Goal: Information Seeking & Learning: Check status

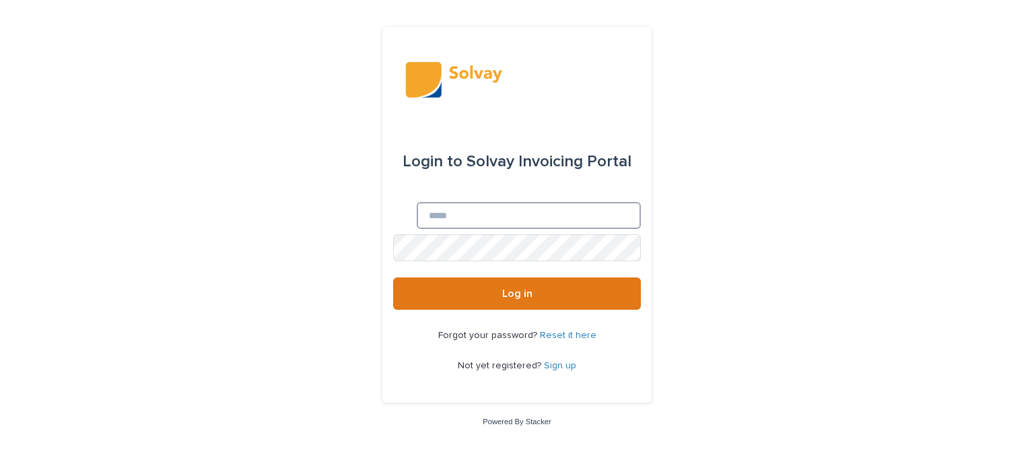
click at [417, 211] on input "Email" at bounding box center [529, 215] width 224 height 27
type input "**********"
click at [393, 234] on uniq-box at bounding box center [393, 234] width 0 height 0
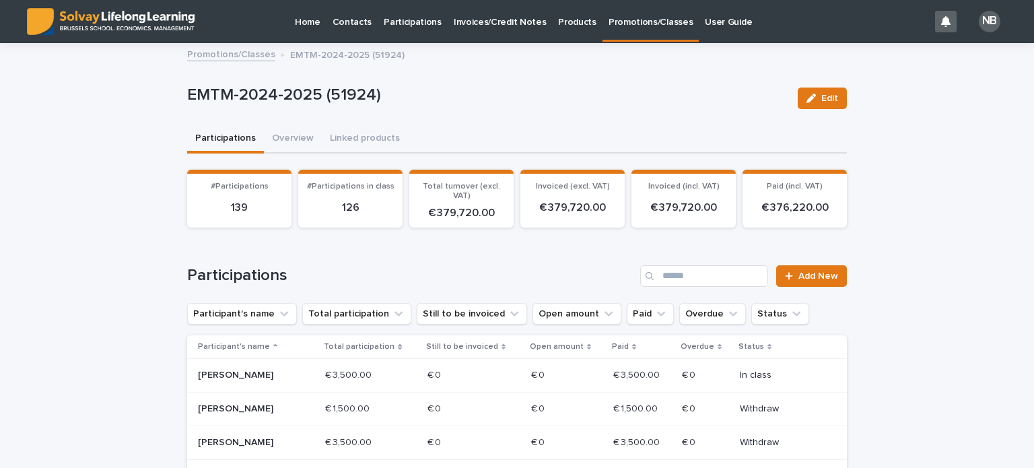
click at [627, 21] on p "Promotions/Classes" at bounding box center [651, 14] width 84 height 28
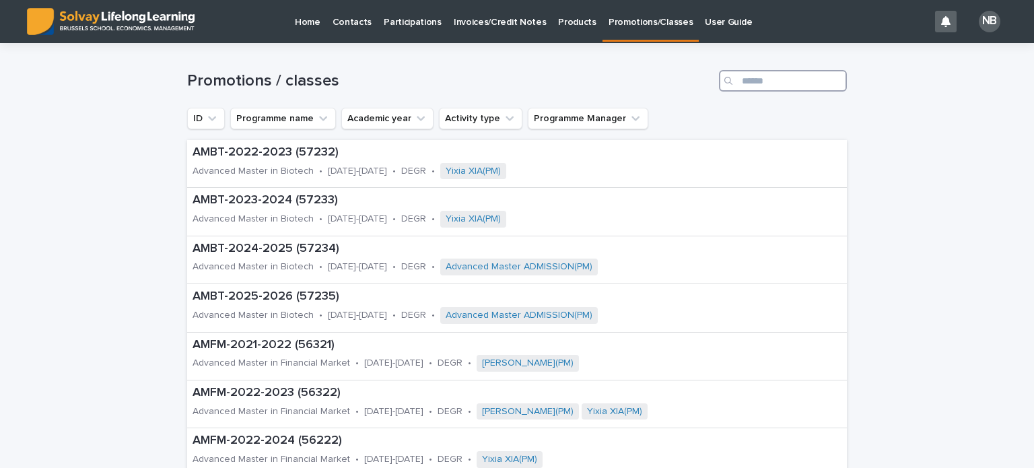
click at [752, 81] on input "Search" at bounding box center [783, 81] width 128 height 22
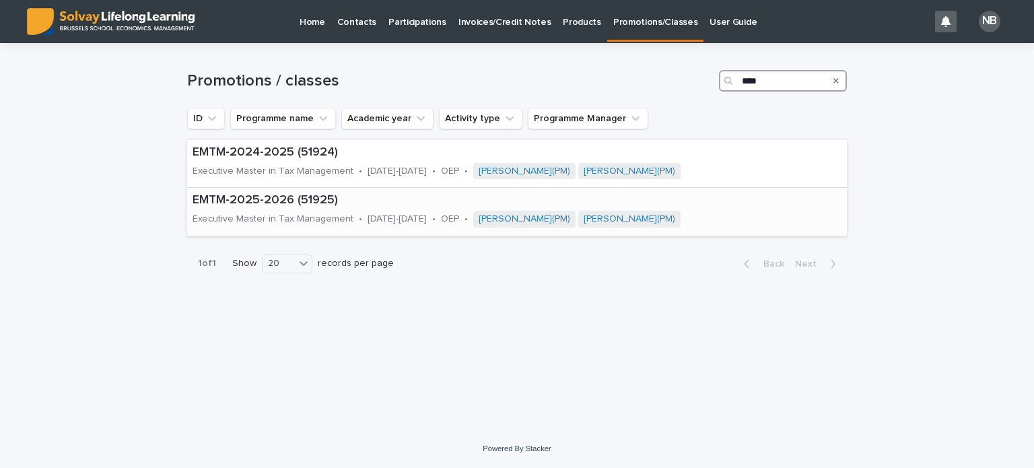
type input "****"
click at [265, 199] on p "EMTM-2025-2026 (51925)" at bounding box center [511, 200] width 636 height 15
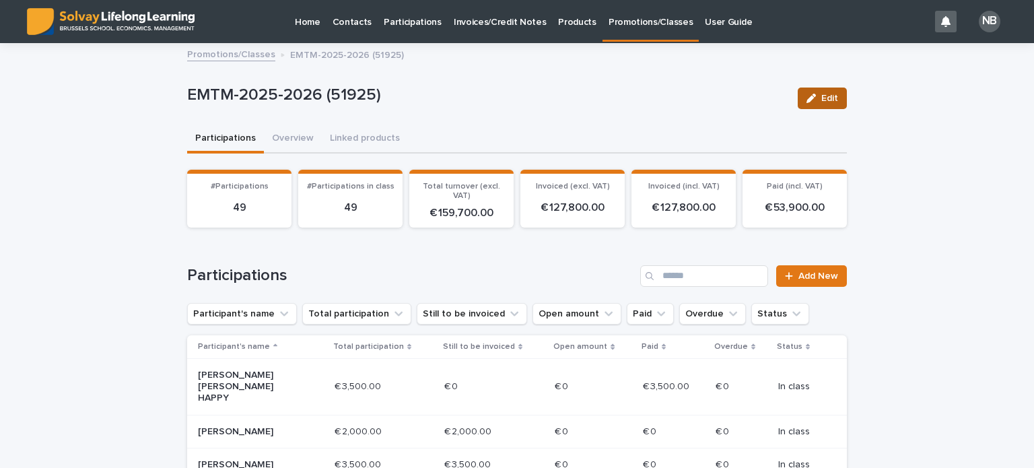
click at [821, 97] on span "Edit" at bounding box center [829, 98] width 17 height 9
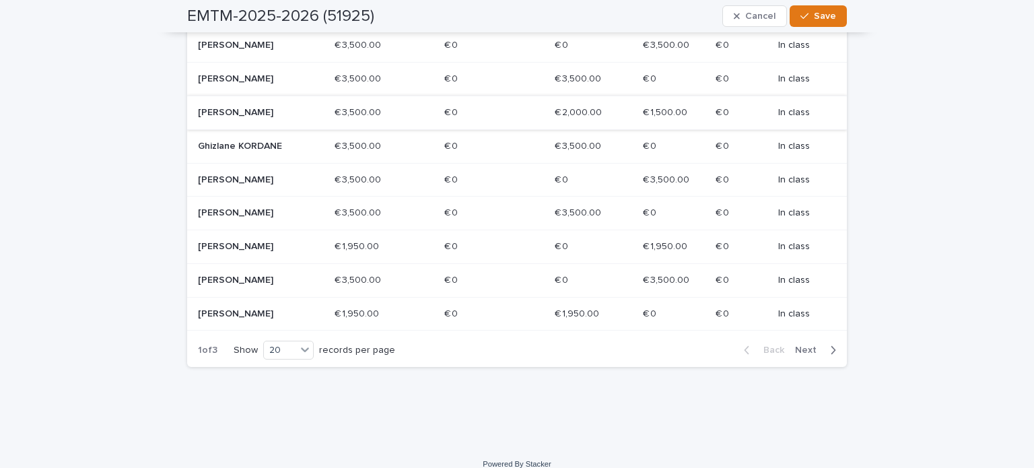
scroll to position [665, 0]
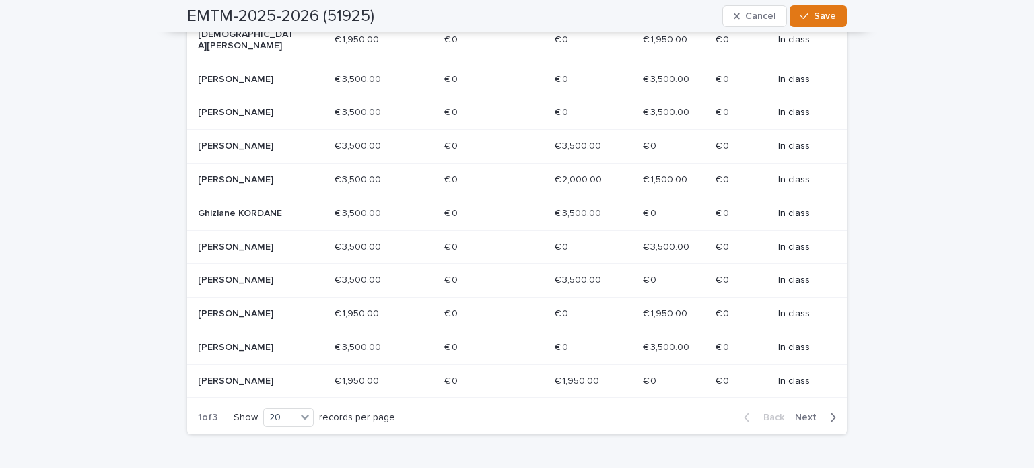
click at [797, 413] on span "Next" at bounding box center [810, 417] width 30 height 9
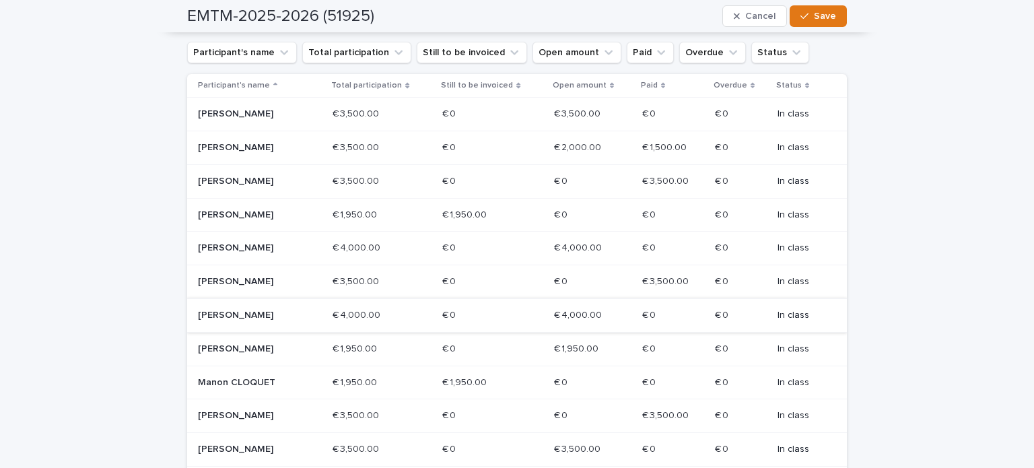
scroll to position [329, 0]
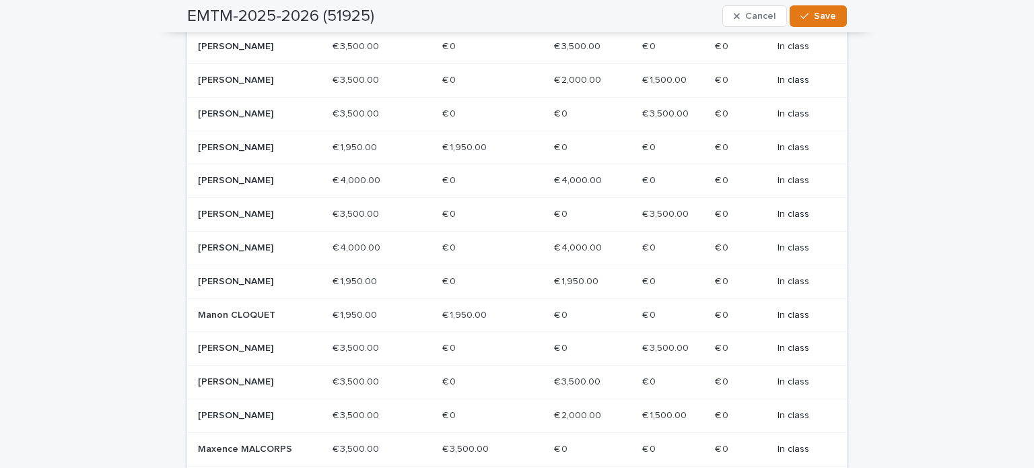
click at [874, 434] on div "Loading... Saving… Loading... Saving… EMTM-2025-2026 (51925) Cancel Save EMTM-2…" at bounding box center [517, 265] width 1034 height 1099
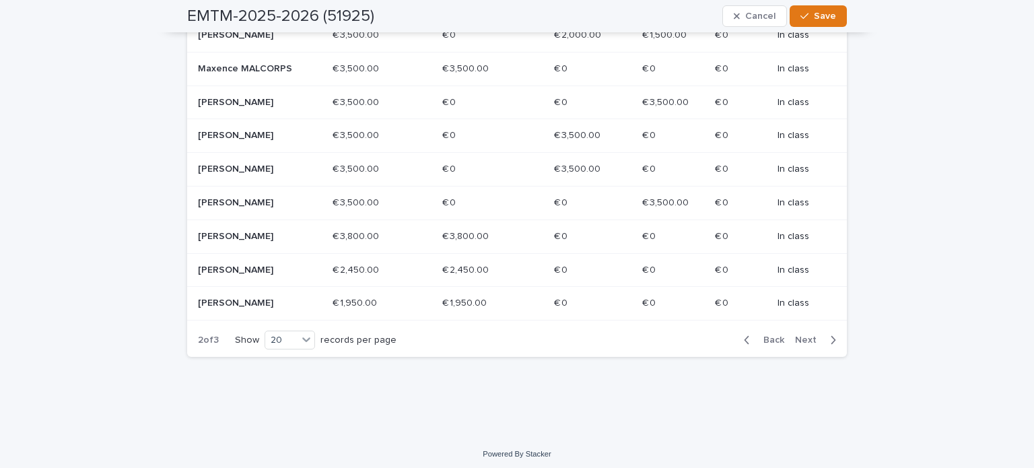
scroll to position [732, 0]
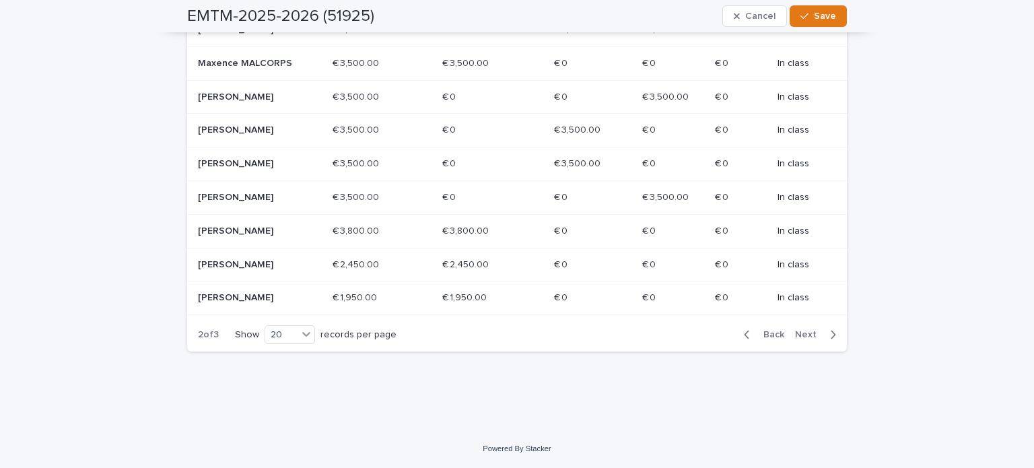
click at [800, 339] on span "Next" at bounding box center [810, 334] width 30 height 9
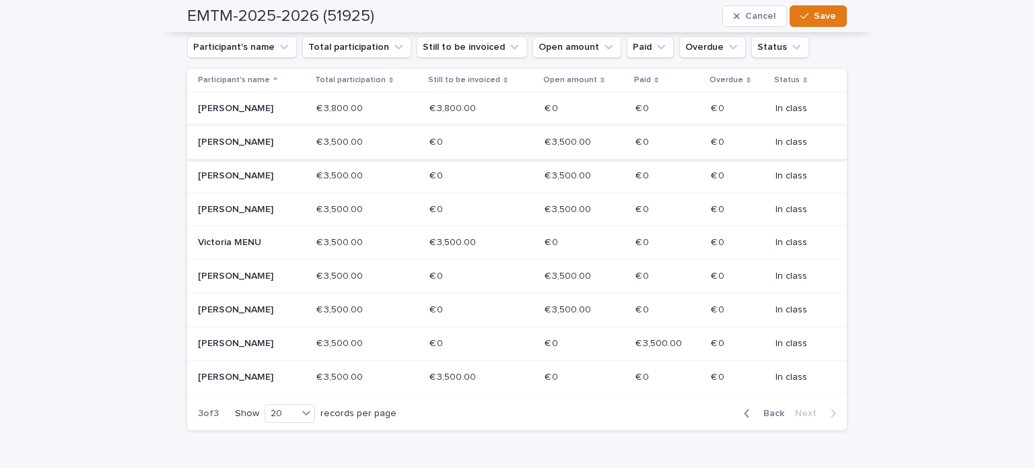
scroll to position [287, 0]
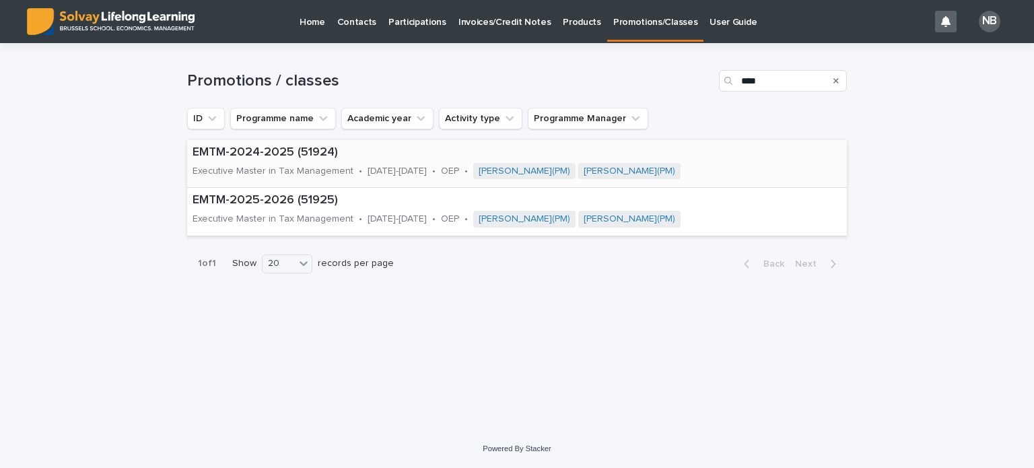
click at [250, 156] on p "EMTM-2024-2025 (51924)" at bounding box center [511, 152] width 636 height 15
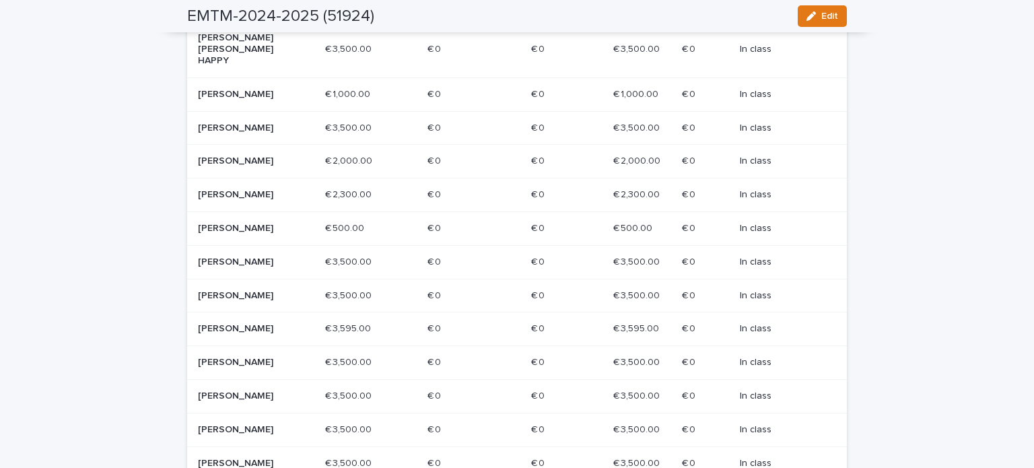
scroll to position [744, 0]
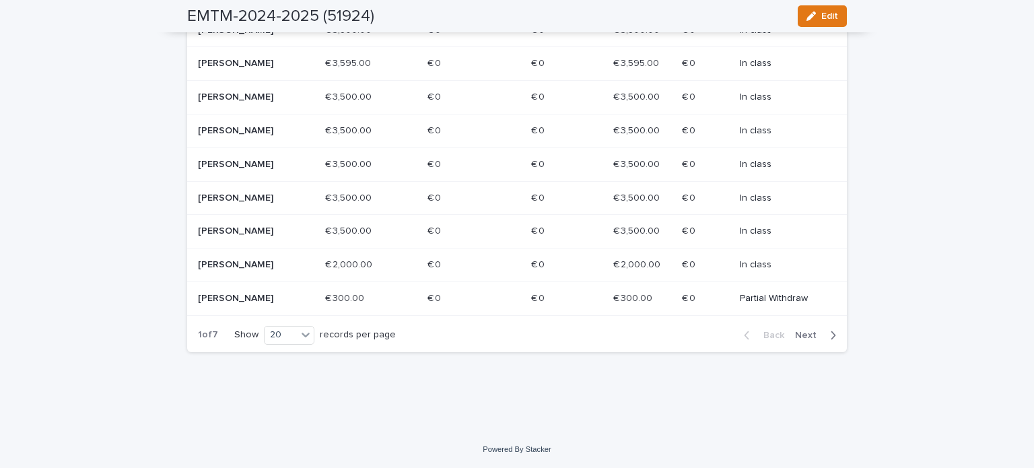
click at [804, 333] on span "Next" at bounding box center [810, 335] width 30 height 9
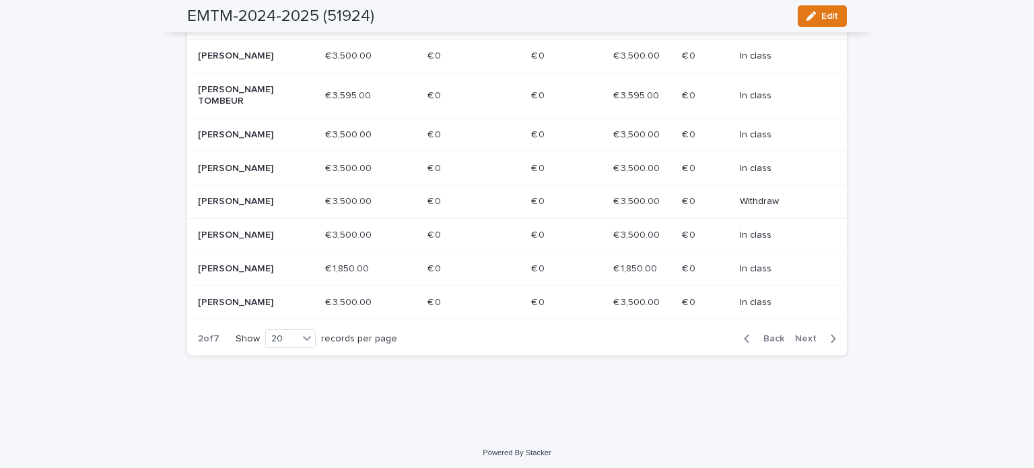
click at [802, 334] on span "Next" at bounding box center [810, 338] width 30 height 9
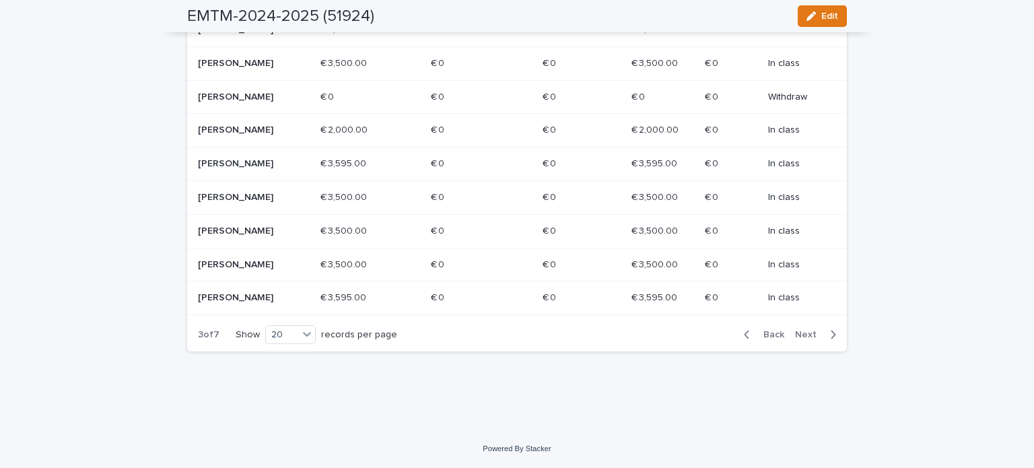
click at [798, 333] on span "Next" at bounding box center [810, 334] width 30 height 9
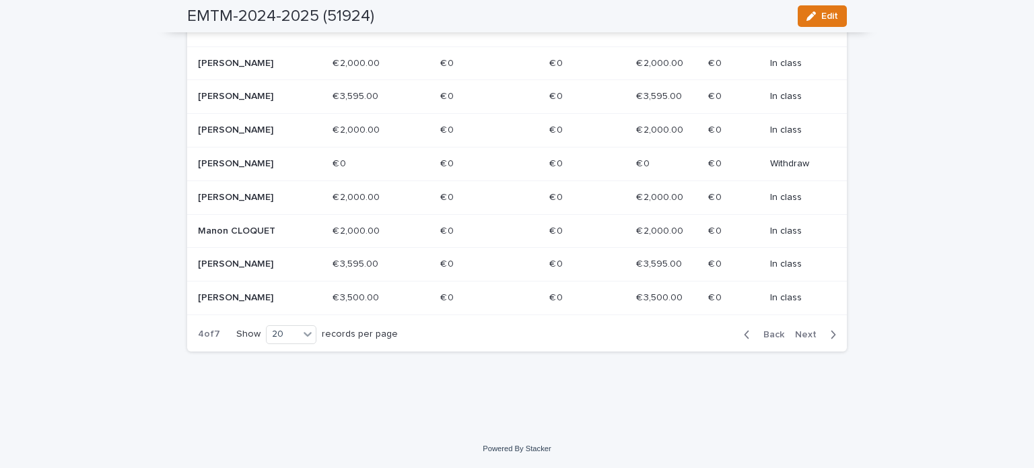
click at [798, 333] on span "Next" at bounding box center [810, 334] width 30 height 9
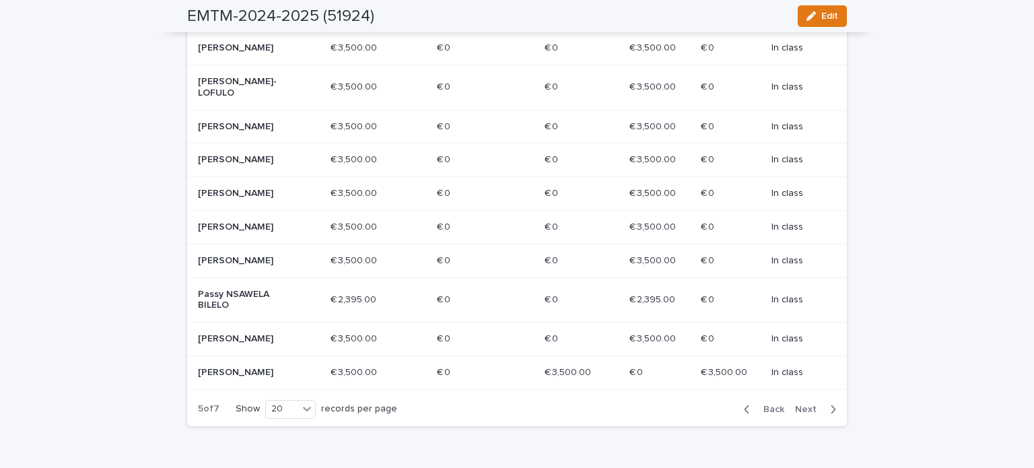
scroll to position [677, 0]
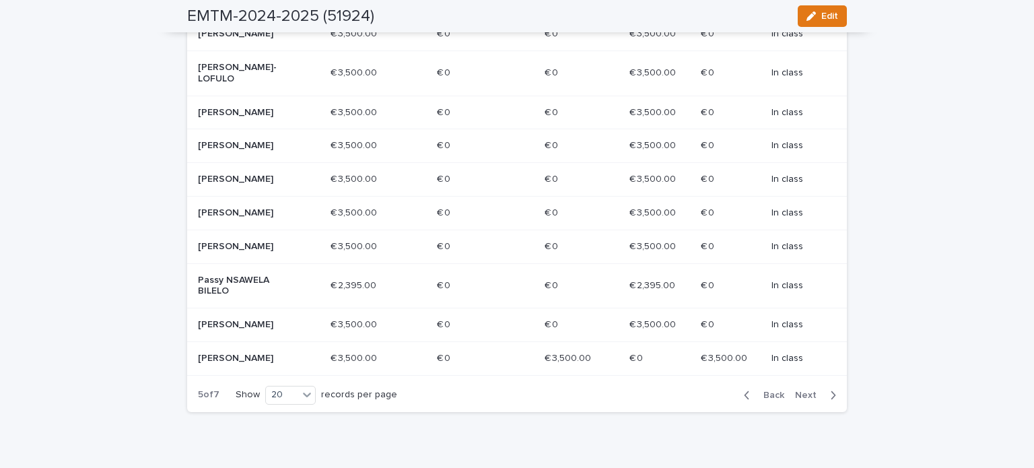
click at [242, 364] on p "Paulin BAHIZI" at bounding box center [246, 358] width 96 height 11
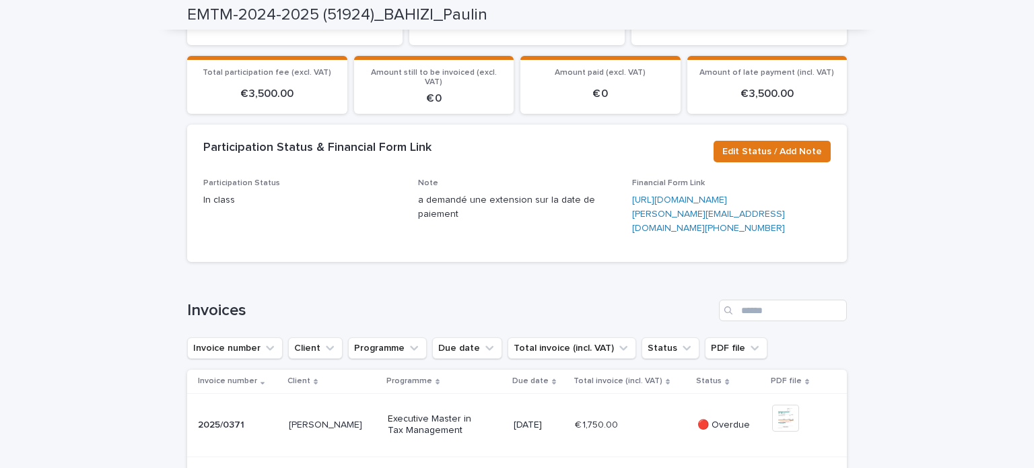
scroll to position [69, 0]
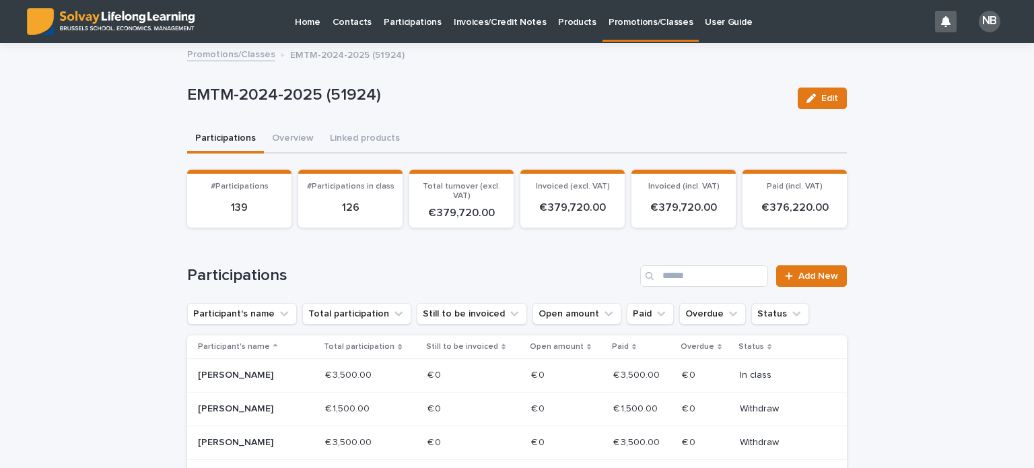
click at [633, 22] on p "Promotions/Classes" at bounding box center [651, 14] width 84 height 28
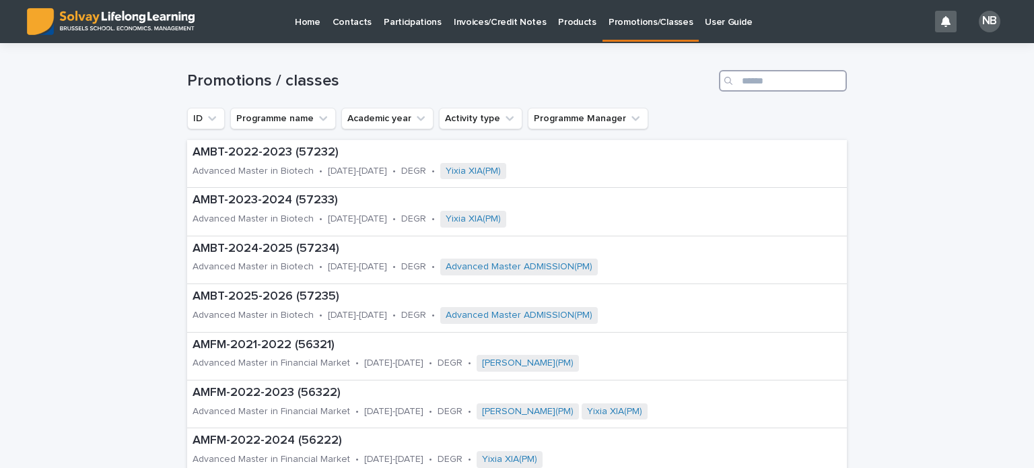
click at [741, 79] on input "Search" at bounding box center [783, 81] width 128 height 22
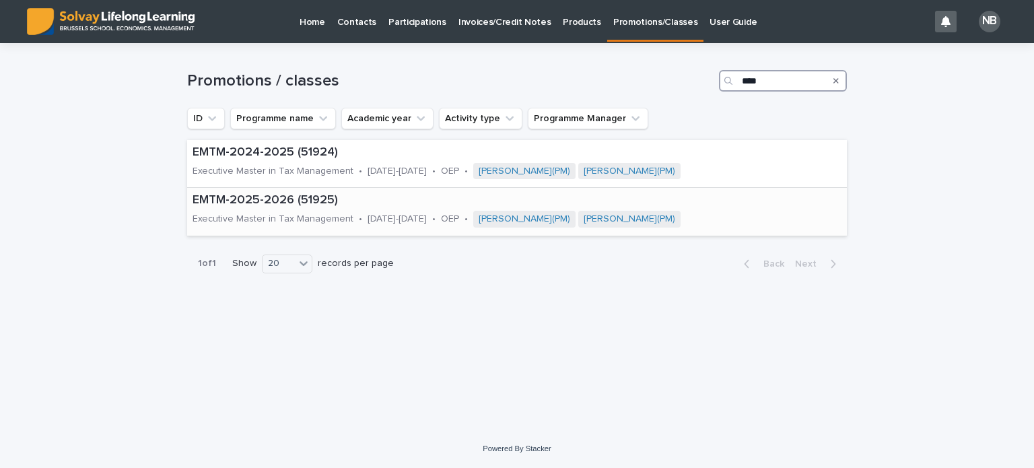
type input "****"
click at [265, 199] on p "EMTM-2025-2026 (51925)" at bounding box center [511, 200] width 636 height 15
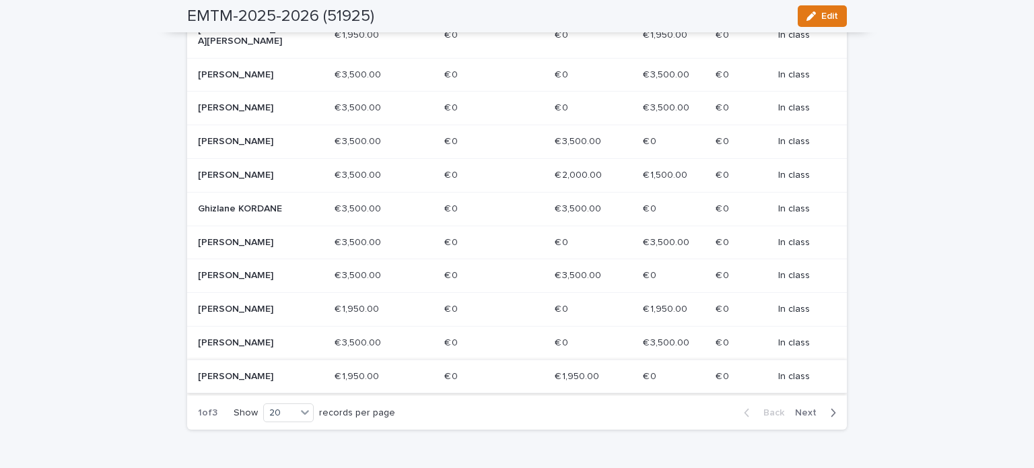
scroll to position [732, 0]
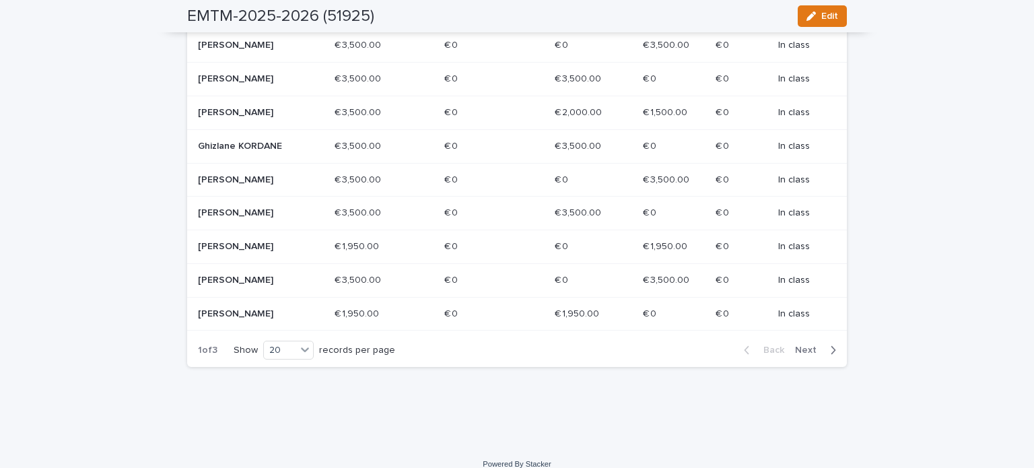
click at [800, 345] on span "Next" at bounding box center [810, 349] width 30 height 9
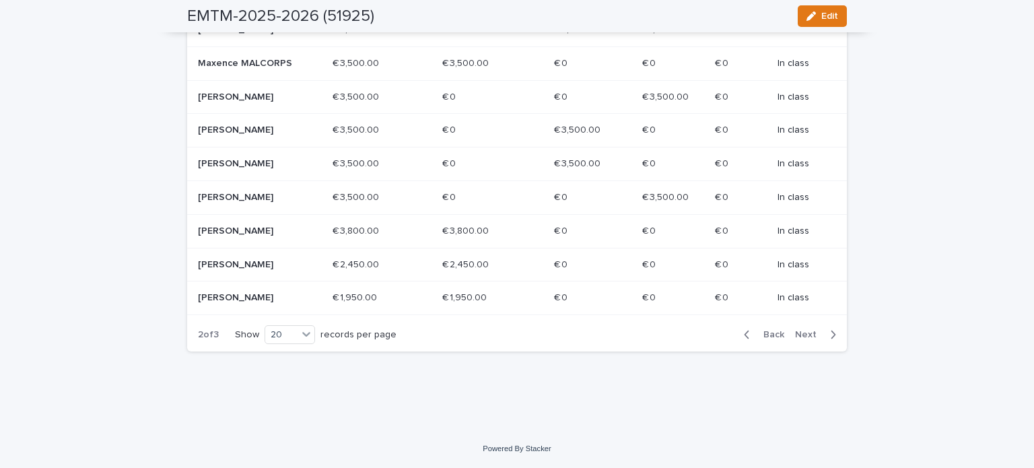
click at [802, 339] on span "Next" at bounding box center [810, 334] width 30 height 9
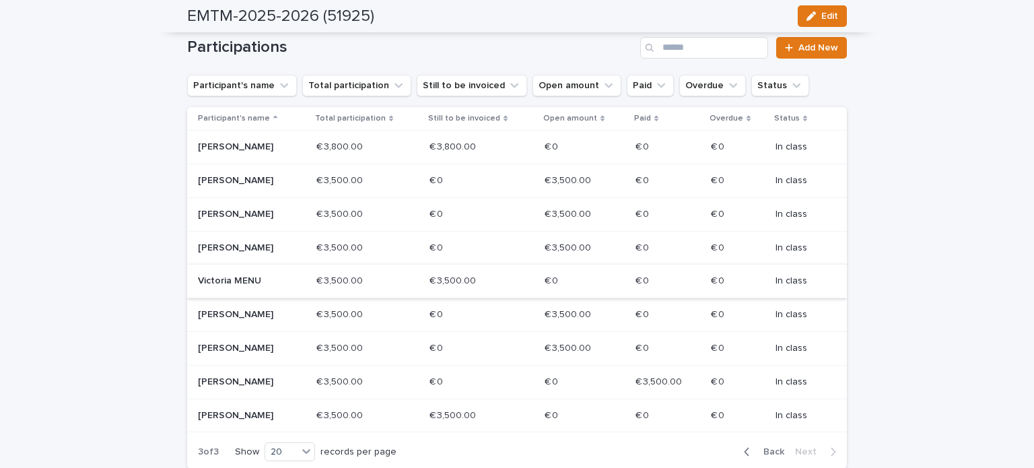
scroll to position [219, 0]
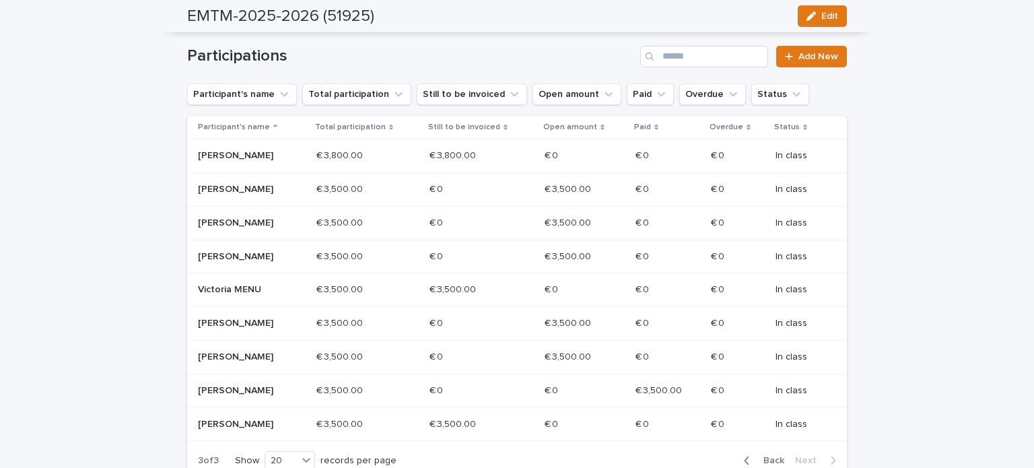
click at [223, 153] on p "[PERSON_NAME]" at bounding box center [246, 155] width 96 height 11
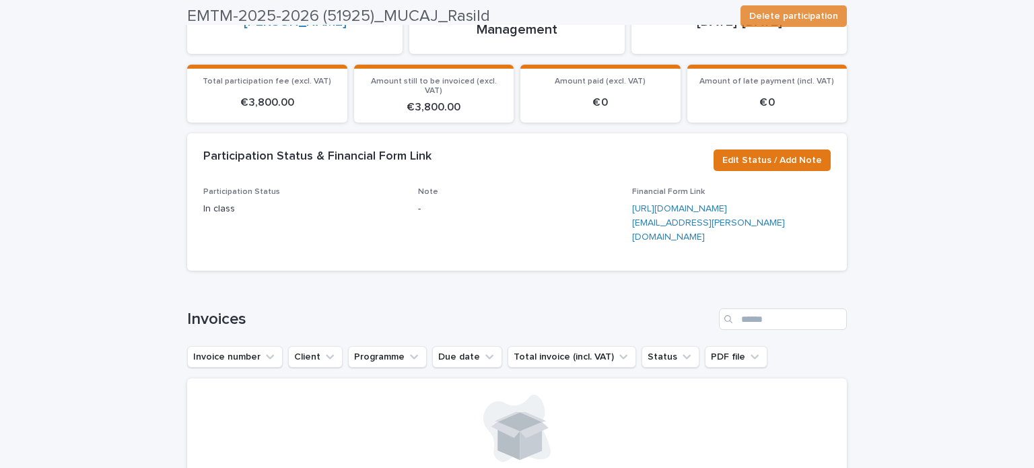
scroll to position [202, 0]
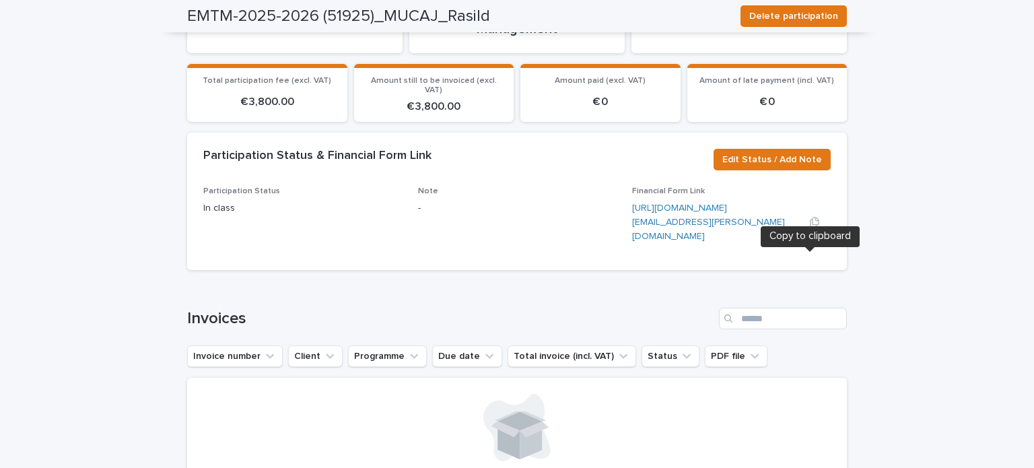
click at [810, 228] on icon "button" at bounding box center [814, 222] width 9 height 10
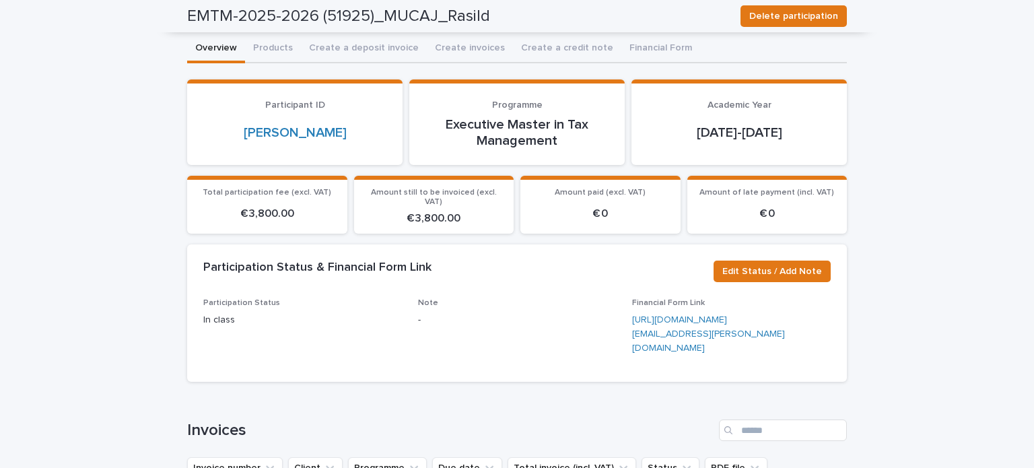
scroll to position [0, 0]
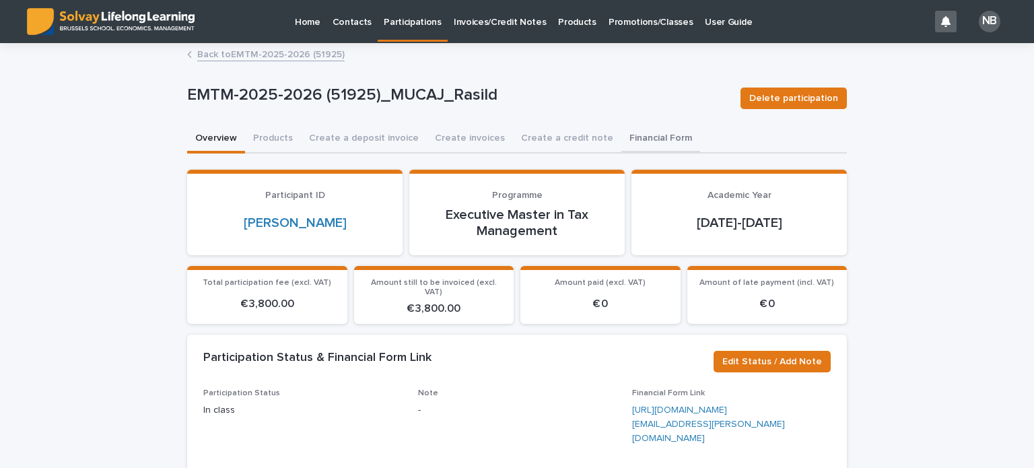
click at [623, 139] on button "Financial Form" at bounding box center [660, 139] width 79 height 28
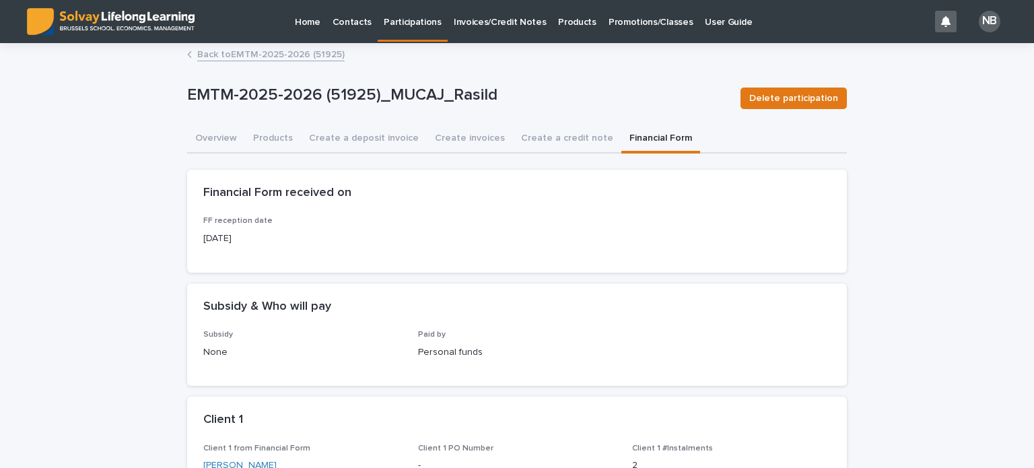
scroll to position [67, 0]
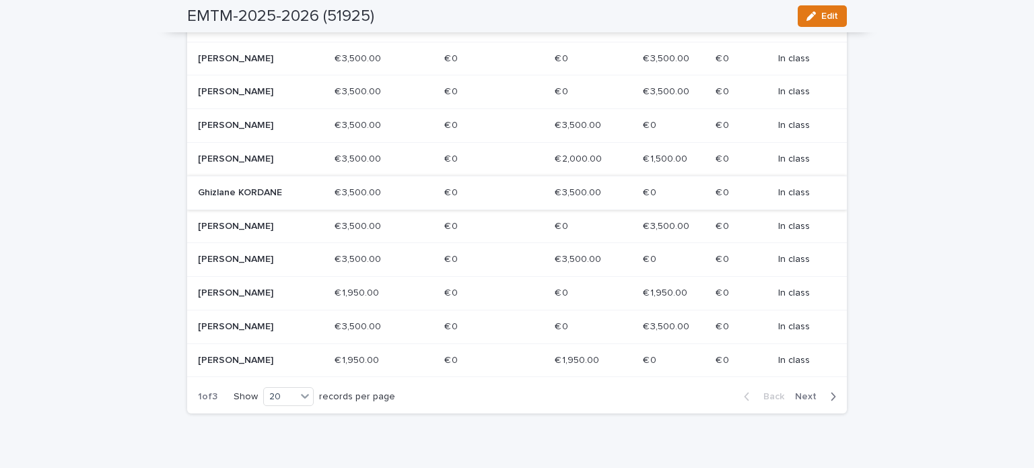
scroll to position [732, 0]
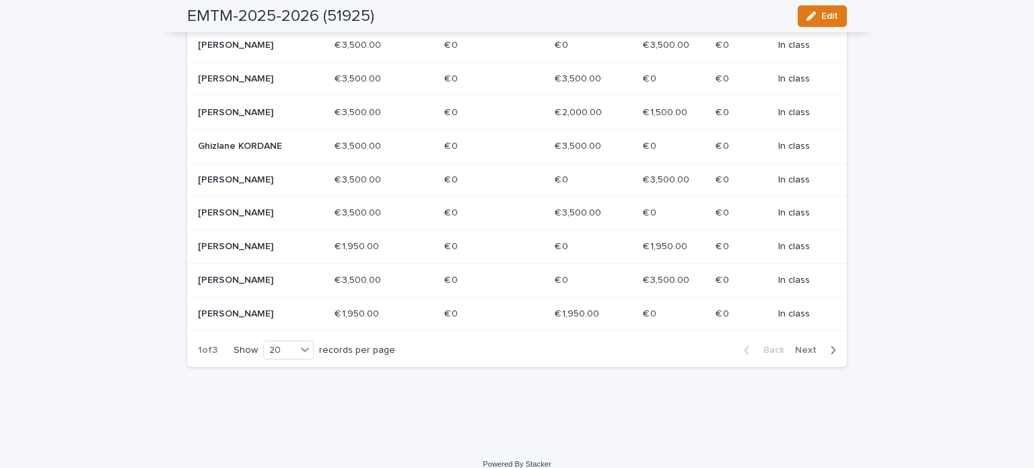
click at [802, 345] on span "Next" at bounding box center [810, 349] width 30 height 9
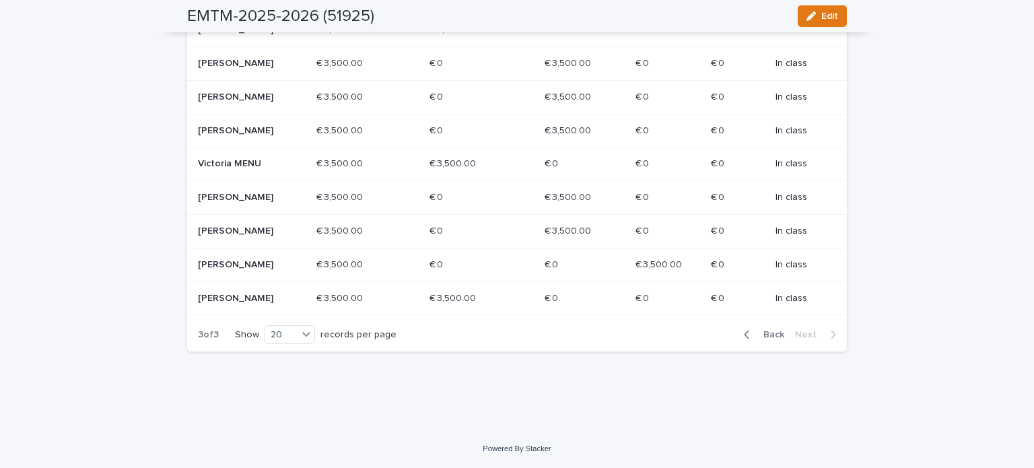
click at [775, 333] on span "Back" at bounding box center [769, 334] width 29 height 9
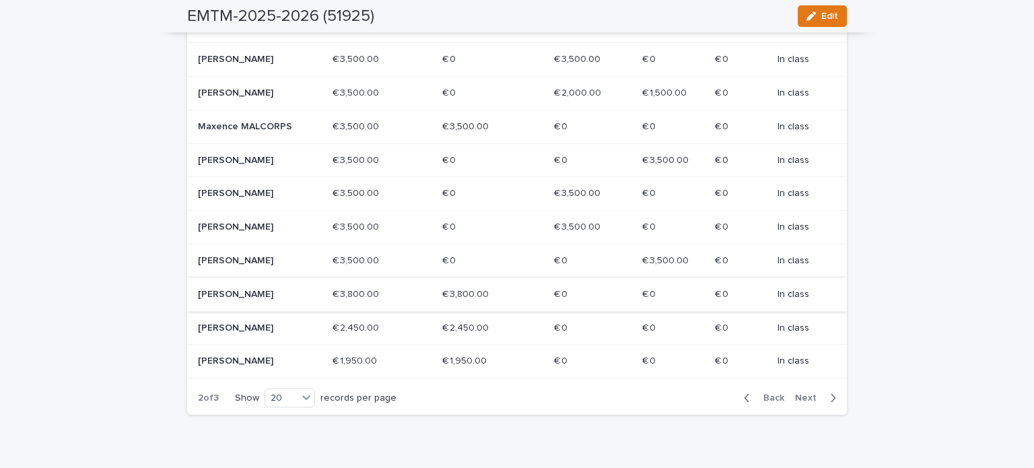
scroll to position [684, 0]
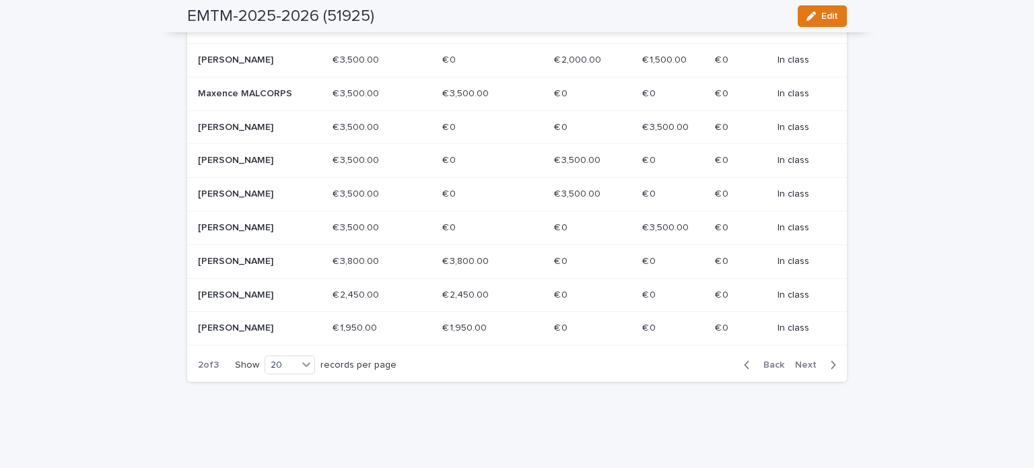
click at [247, 267] on p "Nedjmeddine MORSLI" at bounding box center [246, 261] width 96 height 11
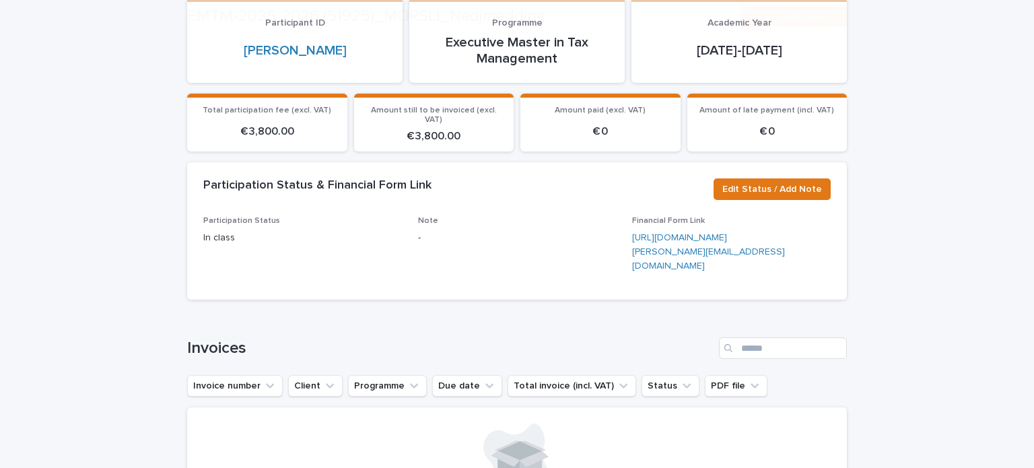
scroll to position [202, 0]
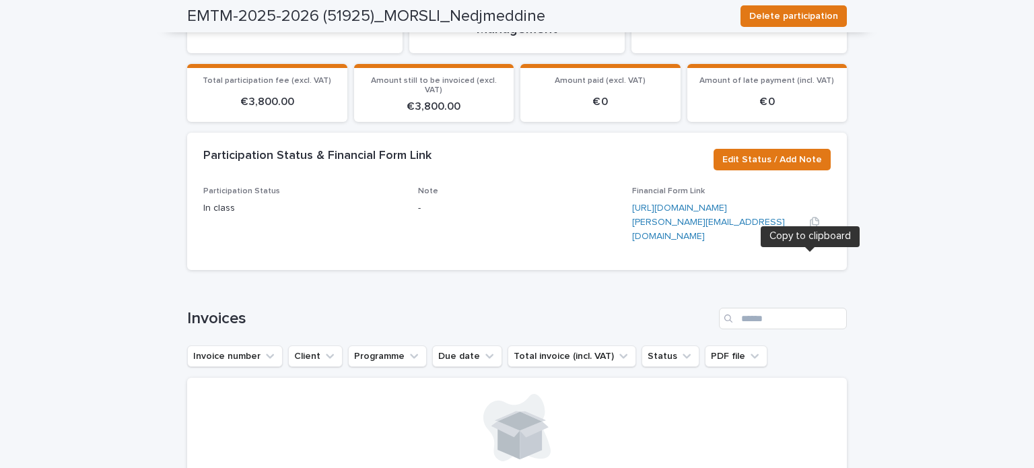
click at [811, 228] on icon "button" at bounding box center [814, 222] width 9 height 10
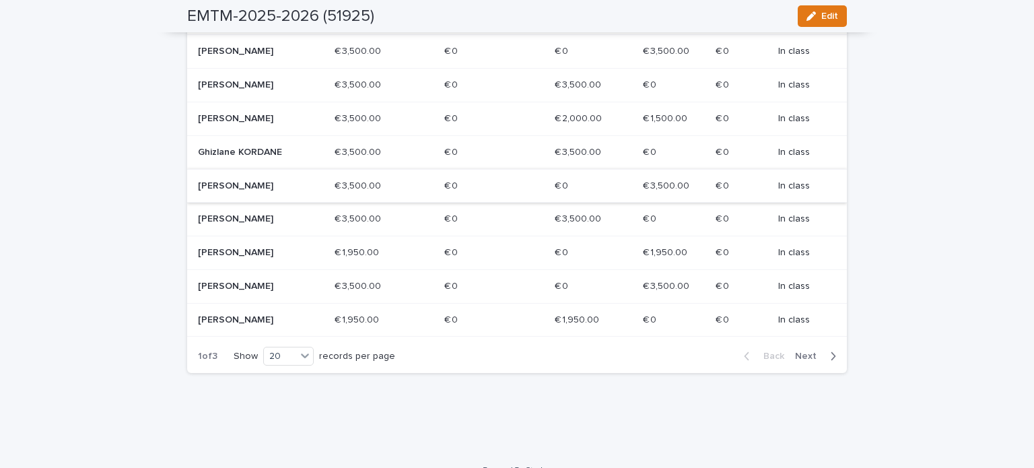
scroll to position [732, 0]
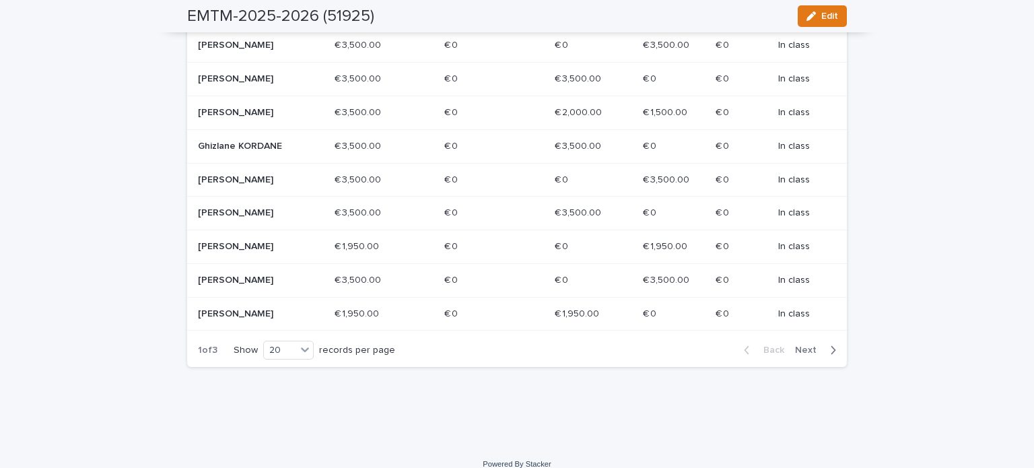
click at [802, 345] on span "Next" at bounding box center [810, 349] width 30 height 9
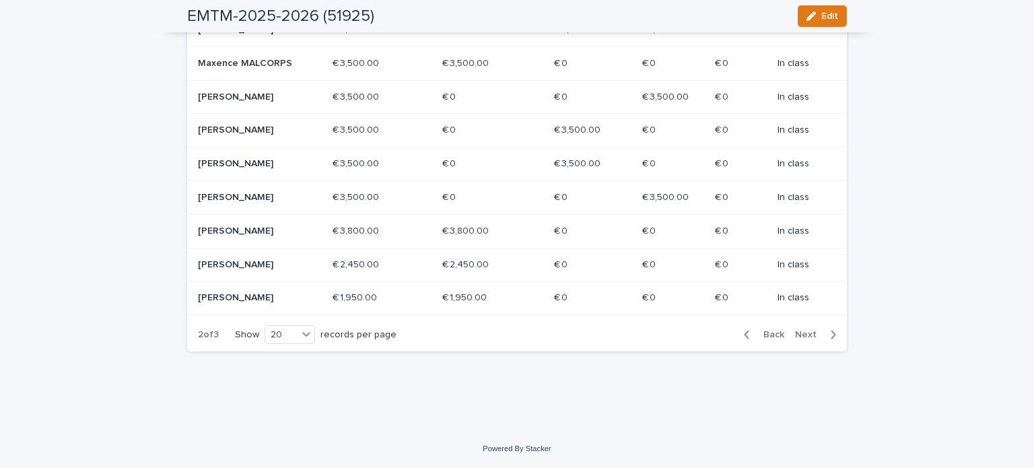
click at [802, 339] on span "Next" at bounding box center [810, 334] width 30 height 9
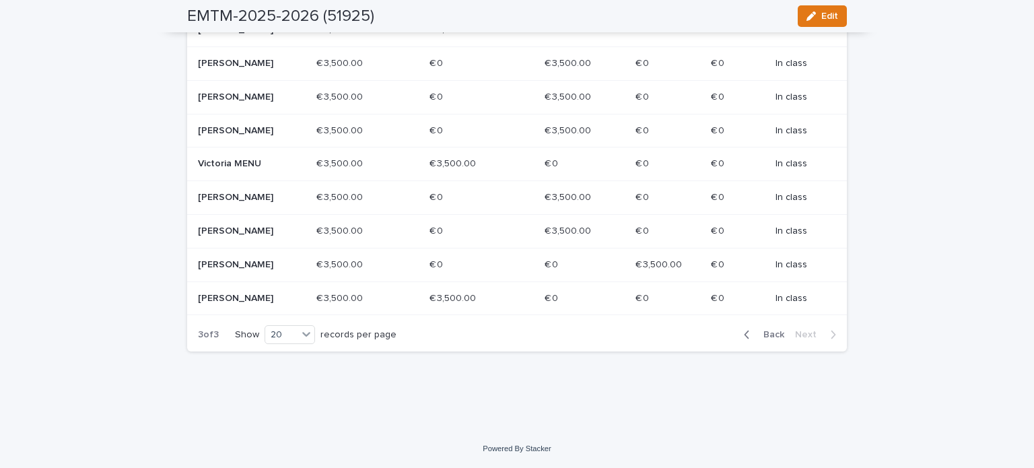
click at [774, 333] on span "Back" at bounding box center [769, 334] width 29 height 9
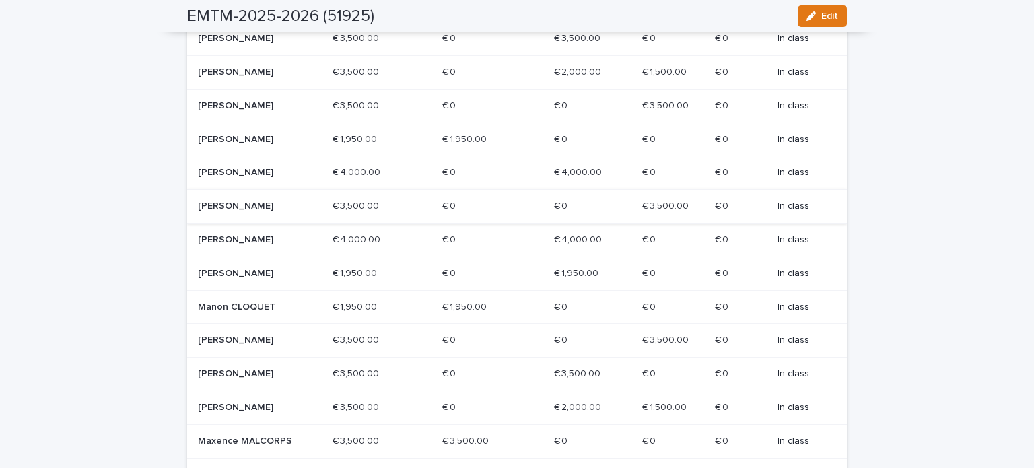
scroll to position [213, 0]
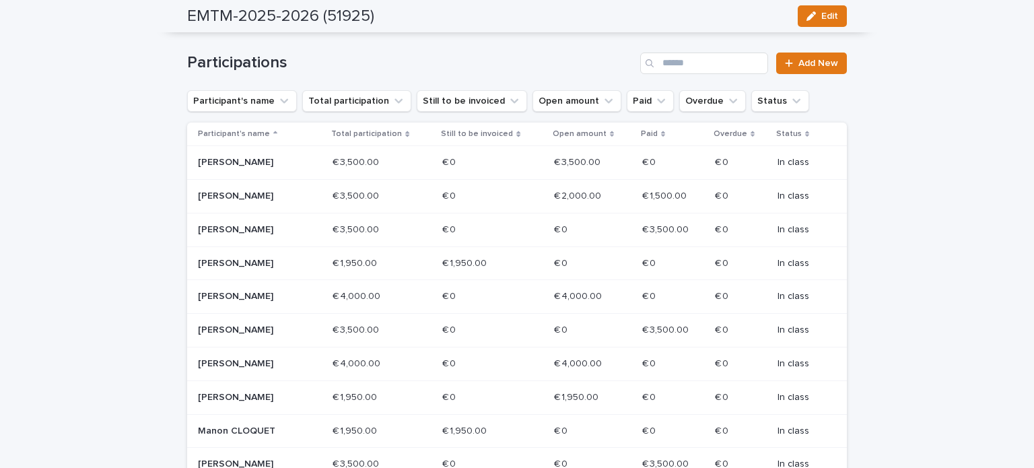
click at [218, 302] on p "[PERSON_NAME]" at bounding box center [246, 296] width 96 height 11
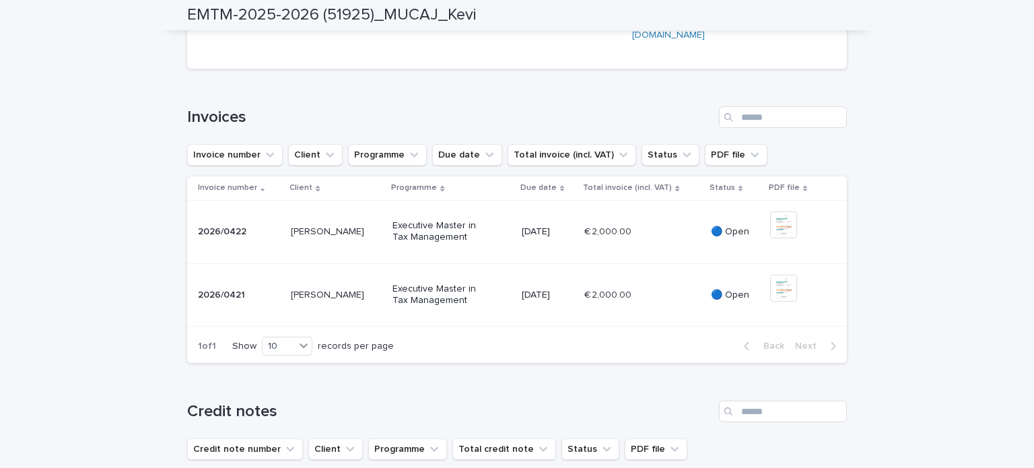
scroll to position [404, 0]
click at [215, 237] on p "2026/0422" at bounding box center [223, 230] width 51 height 14
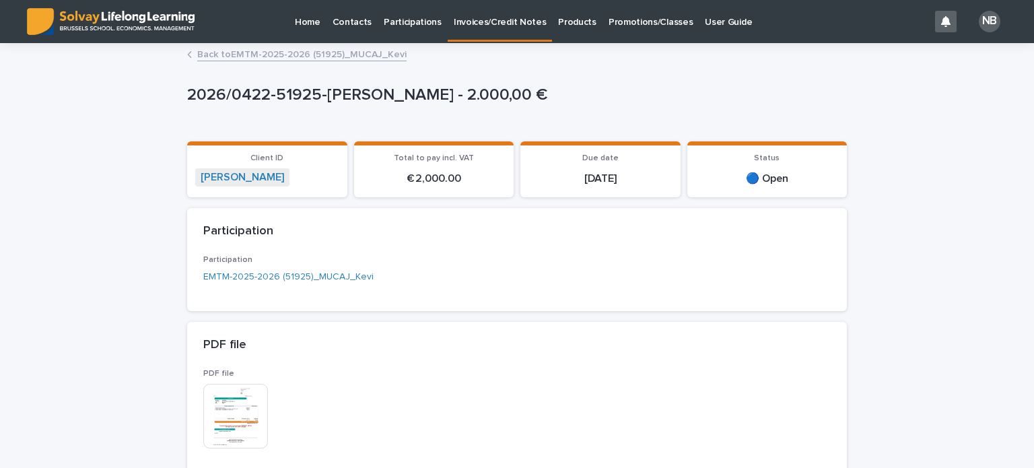
click at [233, 413] on img at bounding box center [235, 416] width 65 height 65
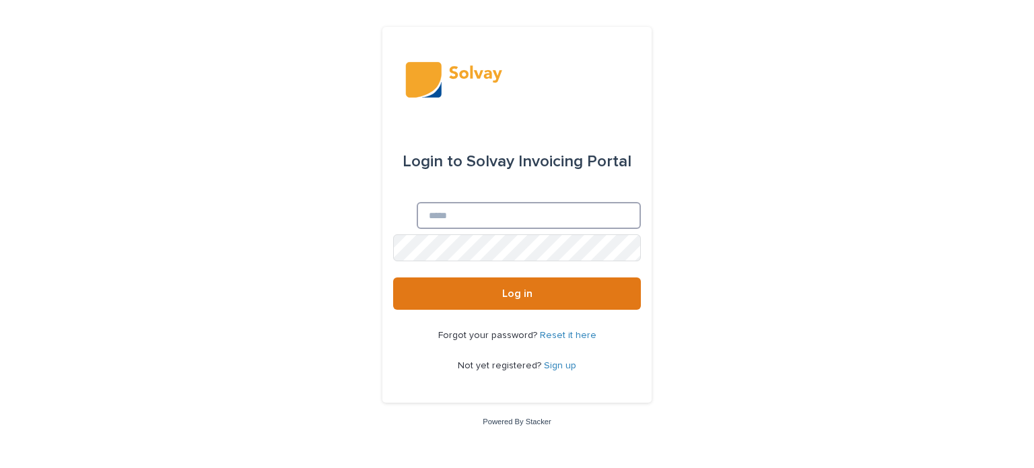
click at [460, 223] on input "Email" at bounding box center [529, 215] width 224 height 27
type input "*"
click at [417, 211] on input "Email" at bounding box center [529, 215] width 224 height 27
type input "**********"
click at [393, 234] on uniq-box at bounding box center [393, 234] width 0 height 0
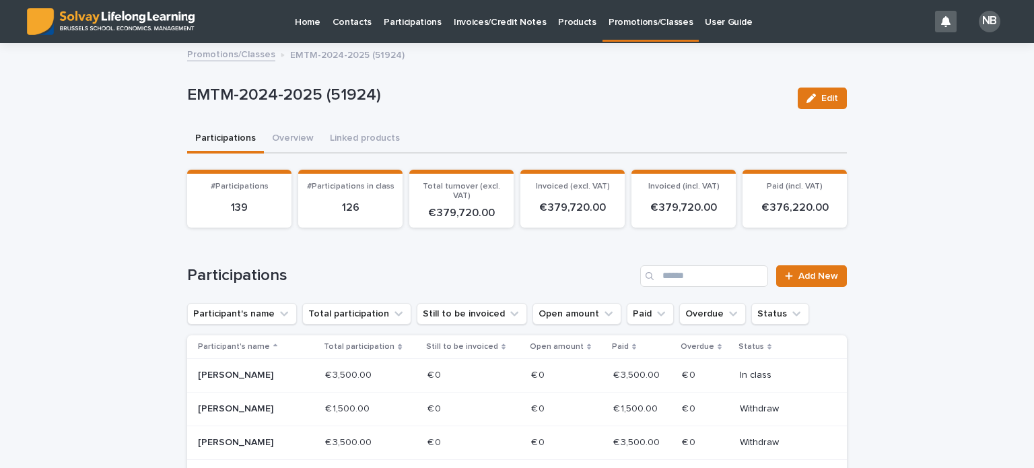
click at [622, 18] on p "Promotions/Classes" at bounding box center [651, 14] width 84 height 28
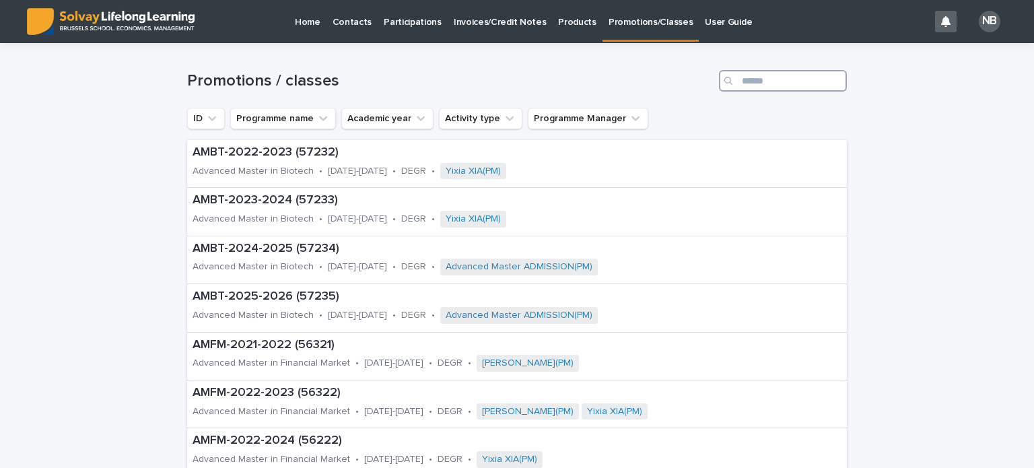
click at [740, 81] on input "Search" at bounding box center [783, 81] width 128 height 22
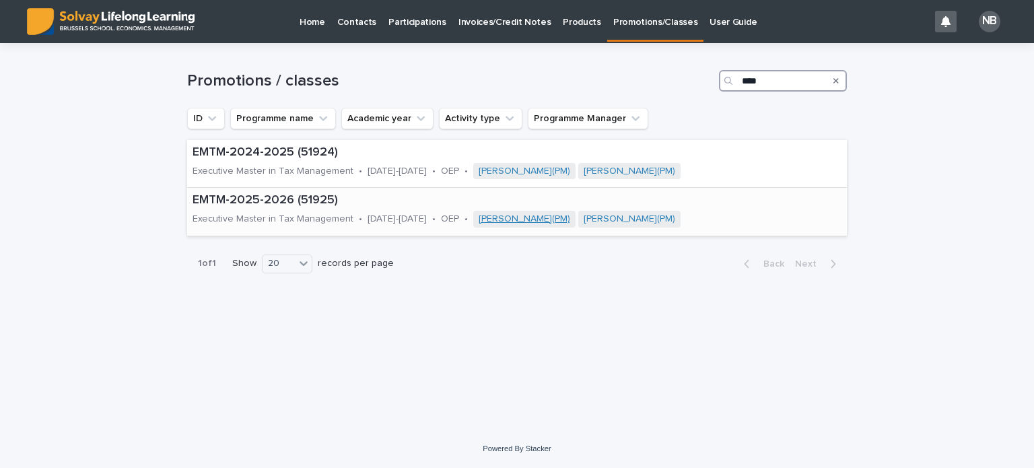
type input "****"
click at [494, 218] on link "[PERSON_NAME](PM)" at bounding box center [525, 218] width 92 height 11
click at [237, 196] on p "EMTM-2025-2026 (51925)" at bounding box center [511, 200] width 636 height 15
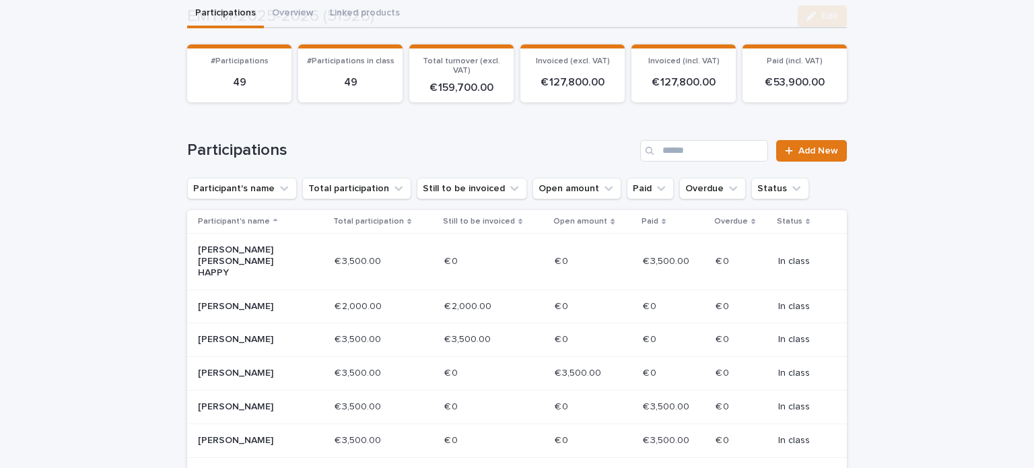
scroll to position [135, 0]
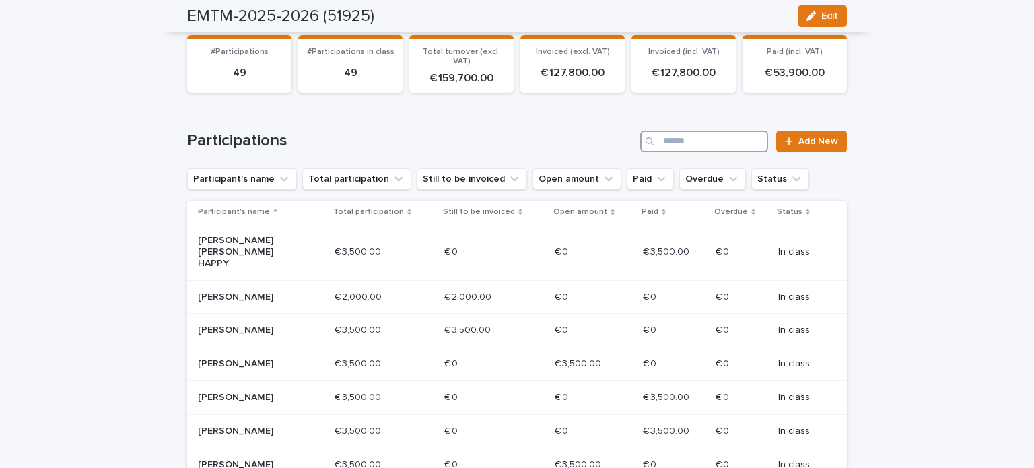
click at [660, 139] on input "Search" at bounding box center [704, 142] width 128 height 22
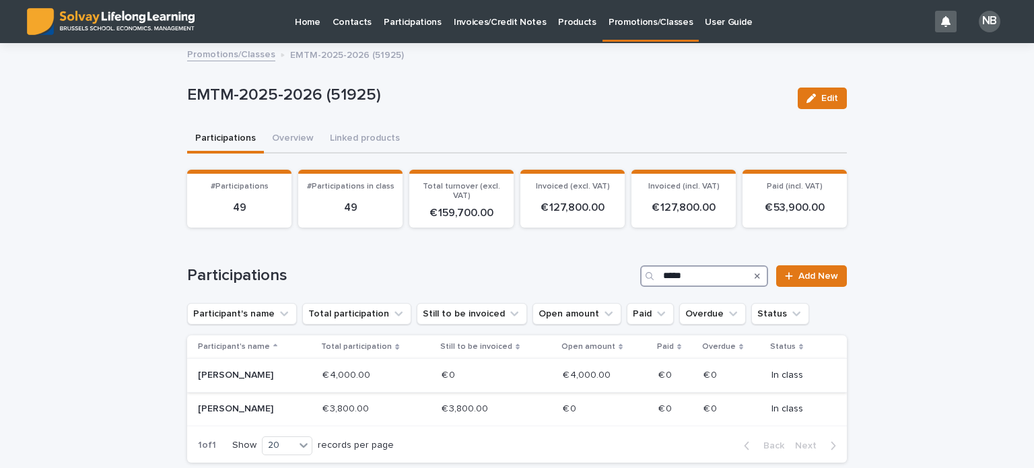
type input "*****"
click at [224, 372] on p "[PERSON_NAME]" at bounding box center [246, 375] width 96 height 11
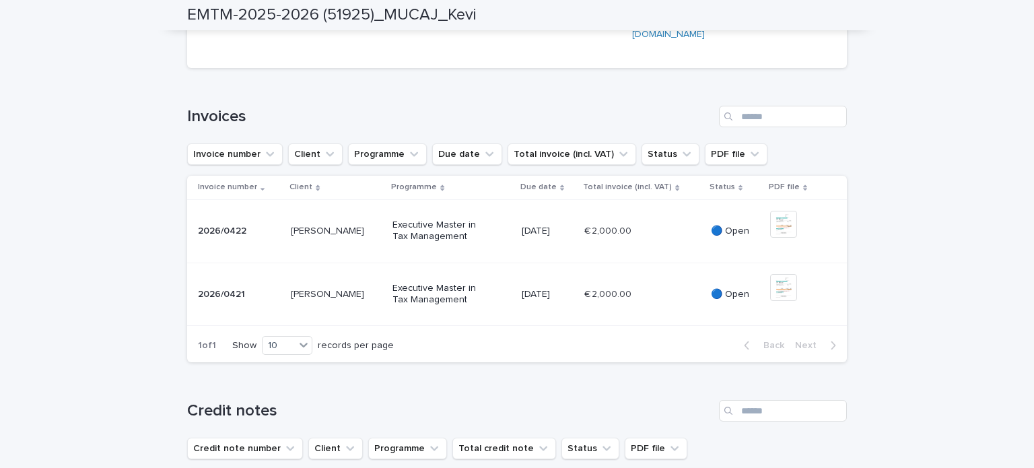
scroll to position [471, 0]
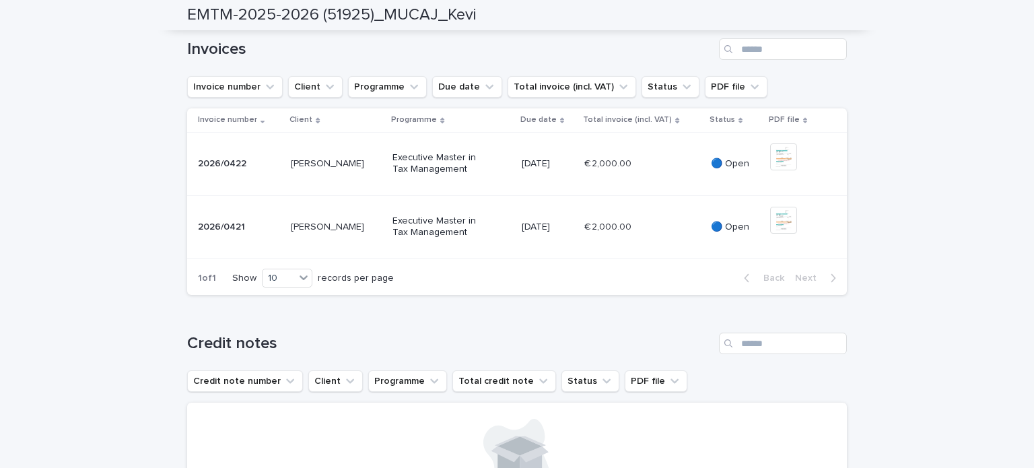
click at [215, 233] on p "2026/0421" at bounding box center [223, 226] width 50 height 14
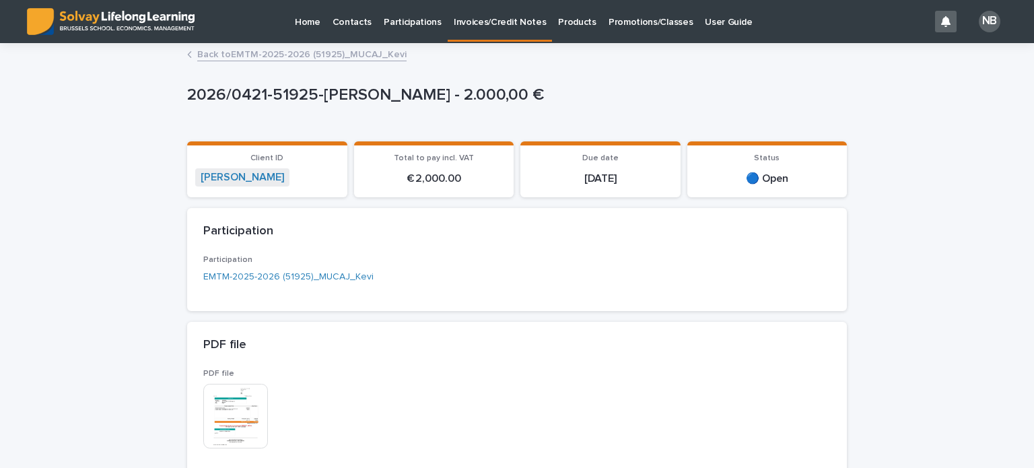
click at [232, 410] on img at bounding box center [235, 416] width 65 height 65
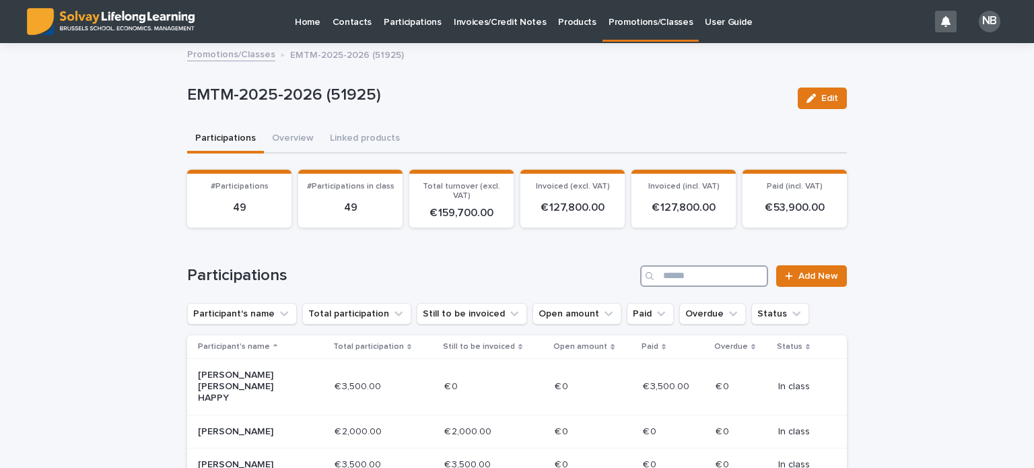
click at [660, 273] on input "Search" at bounding box center [704, 276] width 128 height 22
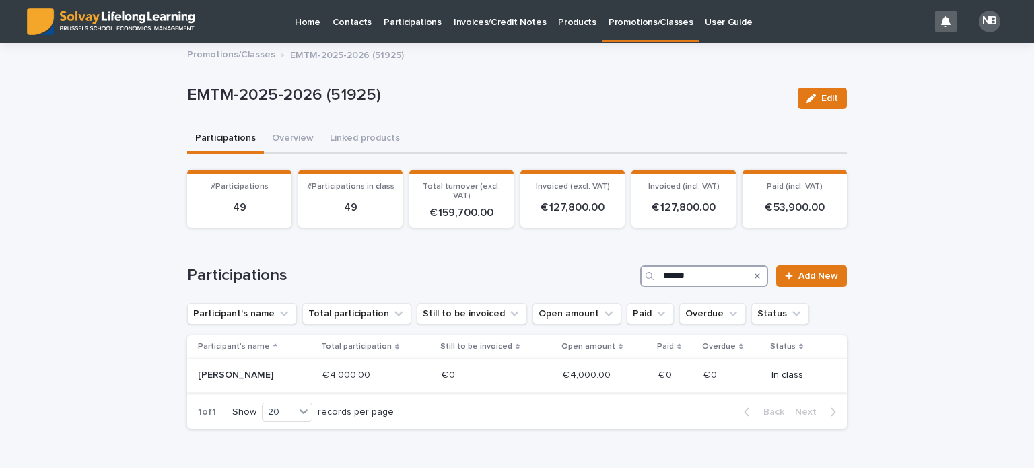
type input "******"
click at [246, 374] on p "[PERSON_NAME]" at bounding box center [246, 375] width 96 height 11
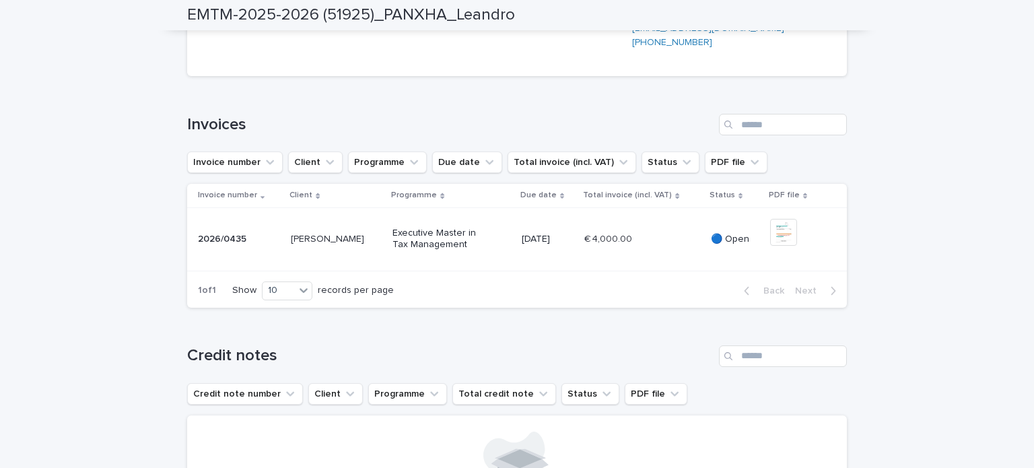
scroll to position [404, 0]
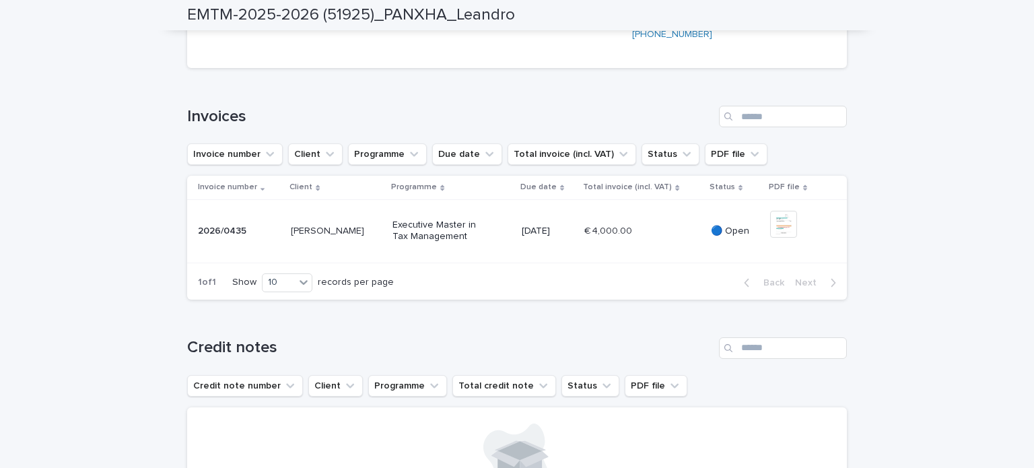
click at [210, 237] on p "2026/0435" at bounding box center [223, 230] width 51 height 14
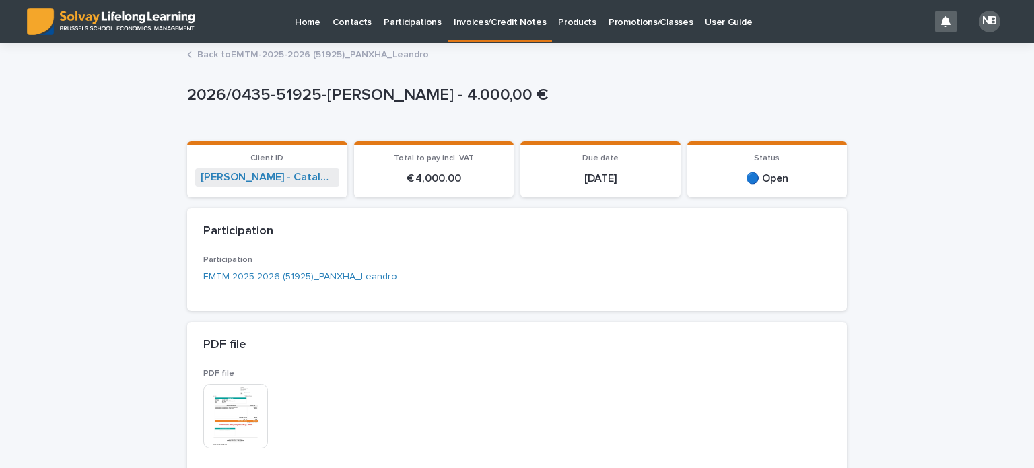
click at [218, 406] on img at bounding box center [235, 416] width 65 height 65
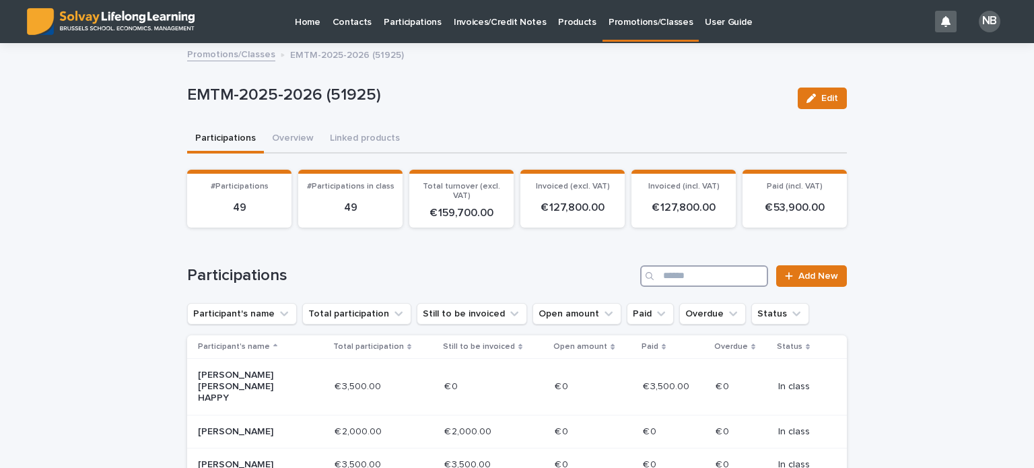
click at [658, 274] on input "Search" at bounding box center [704, 276] width 128 height 22
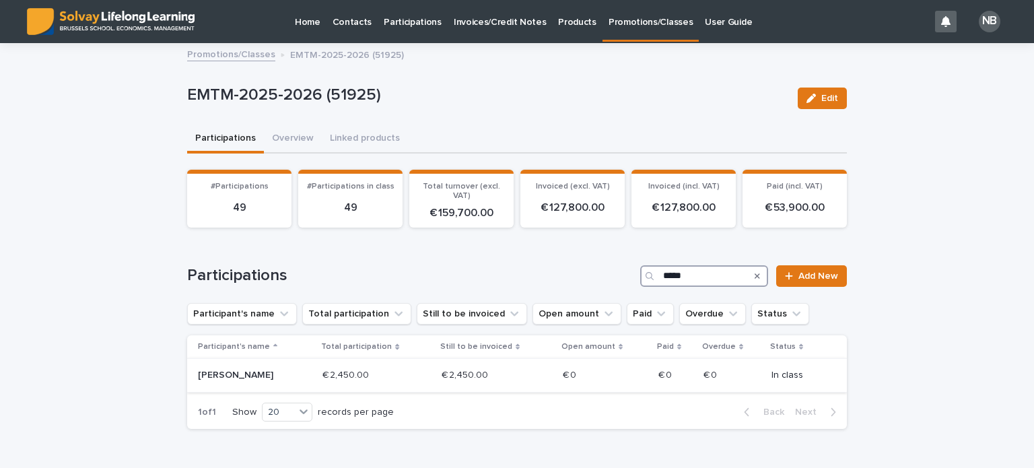
type input "*****"
click at [209, 371] on p "[PERSON_NAME]" at bounding box center [246, 375] width 96 height 11
